Goal: Find specific page/section: Find specific page/section

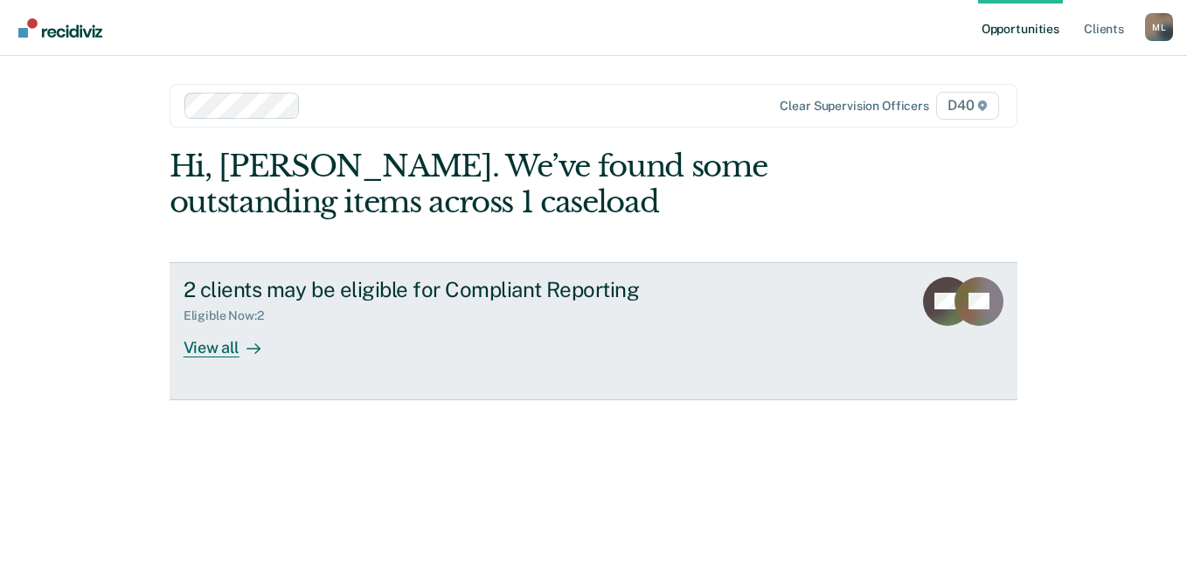
click at [235, 346] on div "View all" at bounding box center [233, 341] width 98 height 34
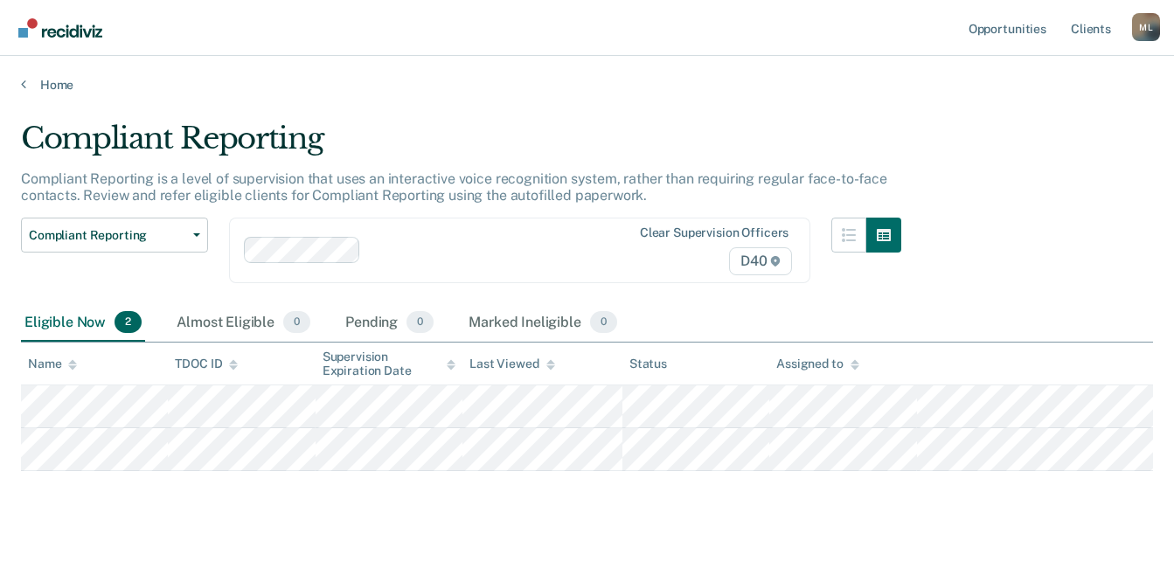
scroll to position [36, 0]
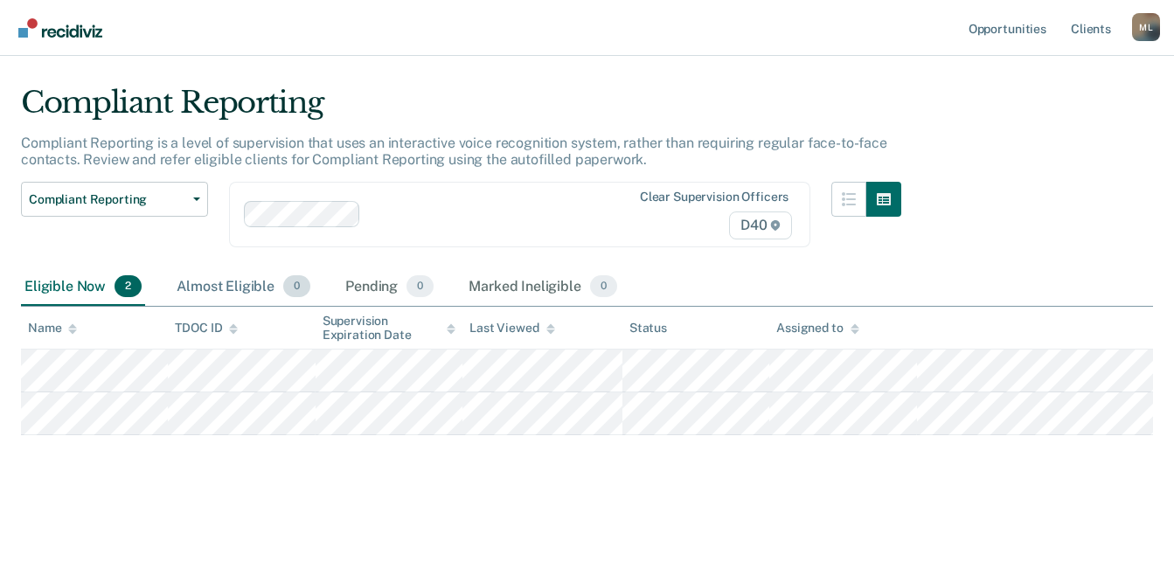
click at [177, 291] on div "Almost Eligible 0" at bounding box center [243, 287] width 141 height 38
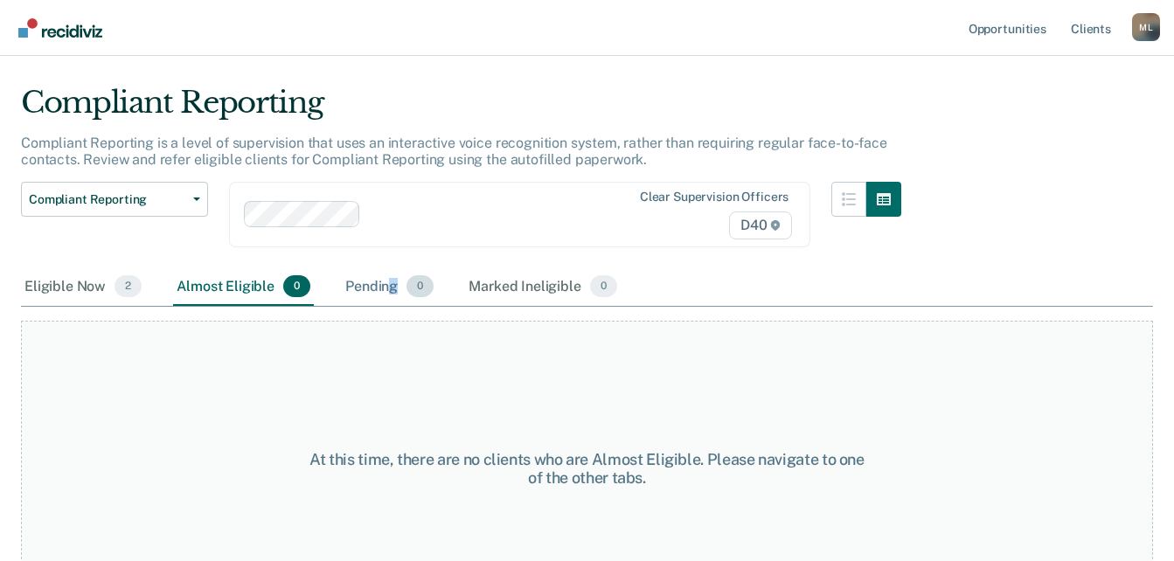
click at [393, 291] on div "Pending 0" at bounding box center [389, 287] width 95 height 38
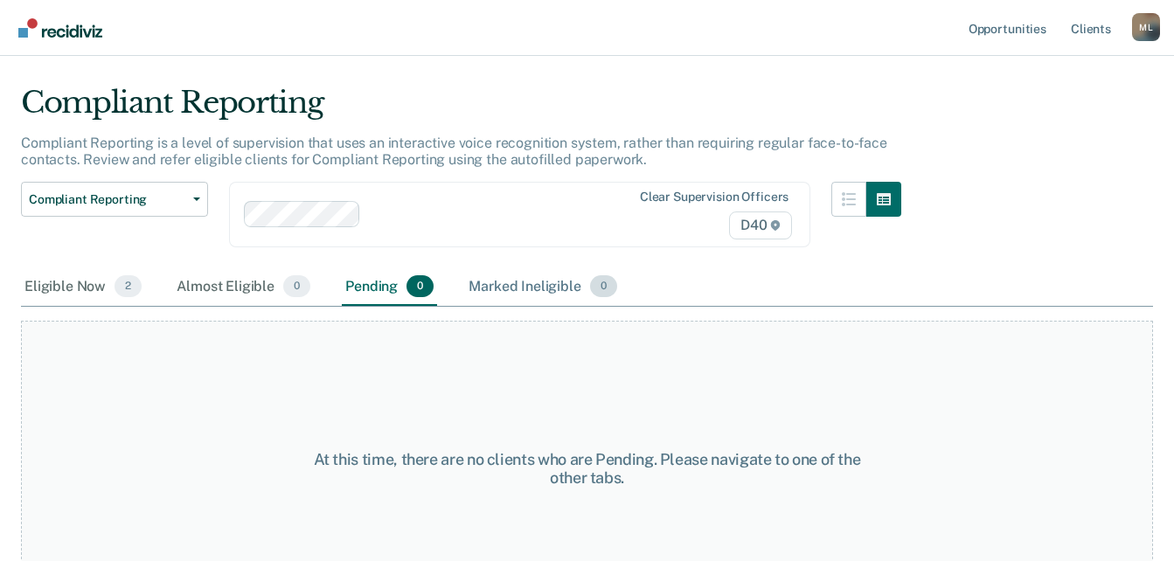
drag, startPoint x: 393, startPoint y: 291, endPoint x: 541, endPoint y: 289, distance: 147.8
click at [541, 289] on div "Marked Ineligible 0" at bounding box center [543, 287] width 156 height 38
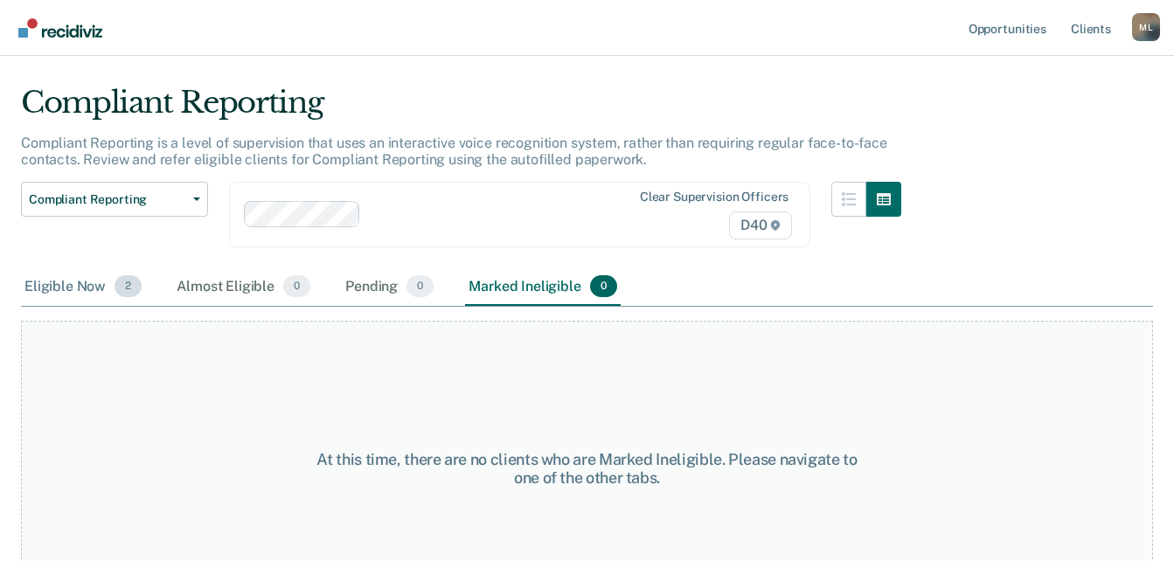
click at [54, 293] on div "Eligible Now 2" at bounding box center [83, 287] width 124 height 38
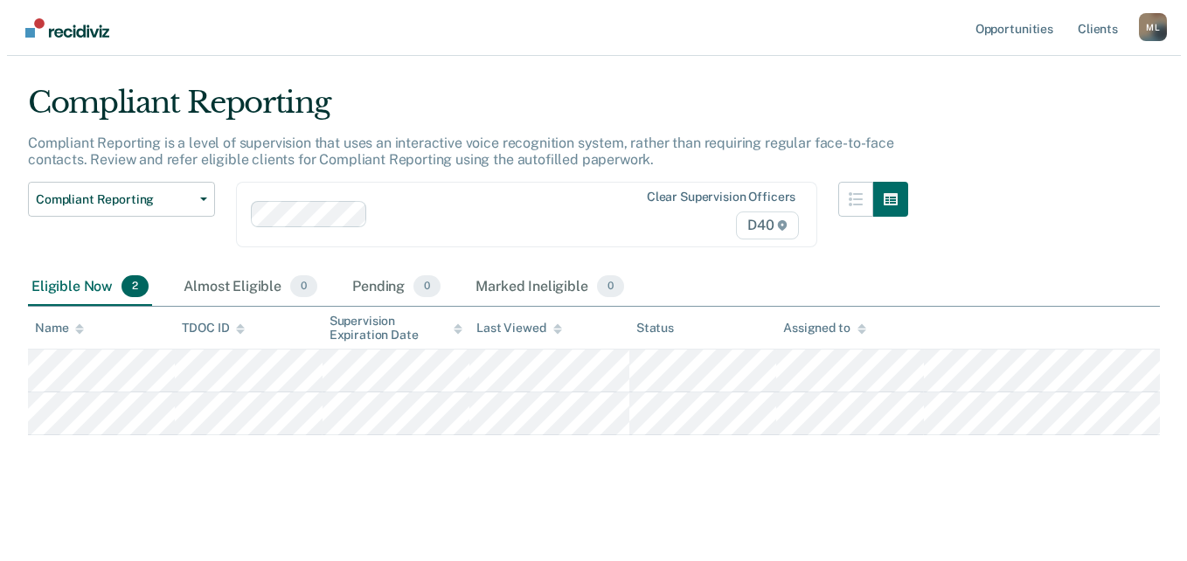
scroll to position [0, 0]
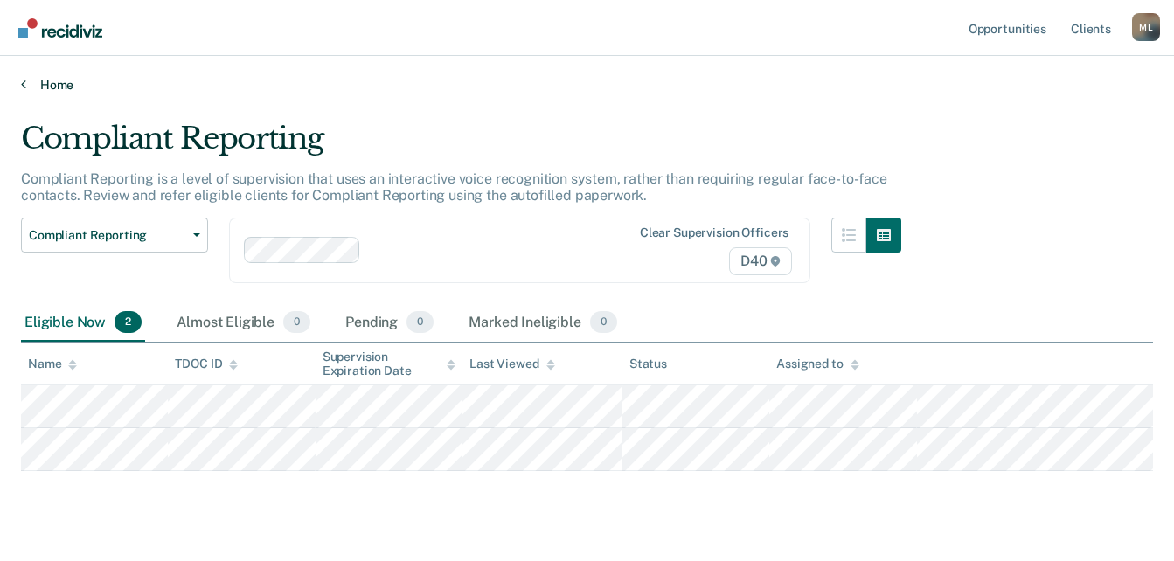
click at [55, 78] on link "Home" at bounding box center [587, 85] width 1132 height 16
